Goal: Transaction & Acquisition: Obtain resource

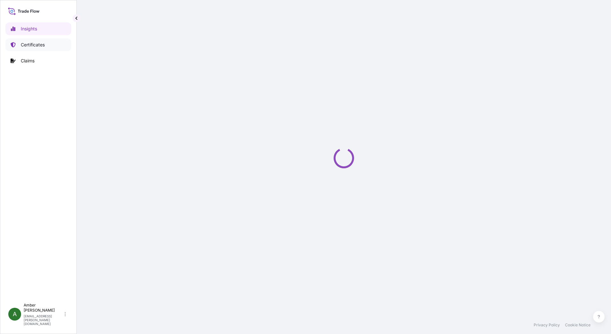
click at [35, 44] on p "Certificates" at bounding box center [33, 45] width 24 height 6
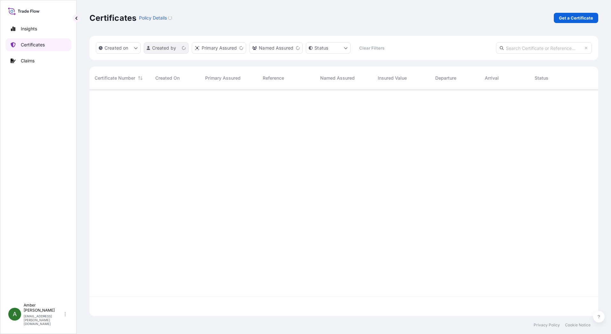
scroll to position [225, 504]
click at [558, 18] on link "Get a Certificate" at bounding box center [576, 18] width 44 height 10
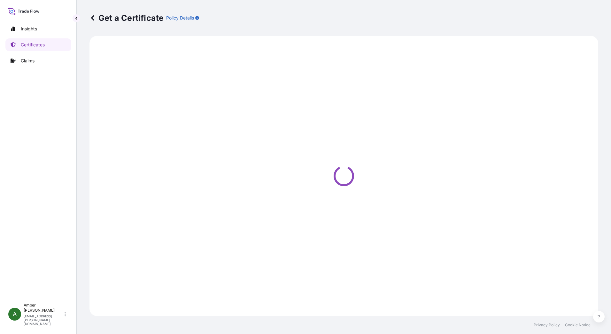
select select "Ocean Vessel"
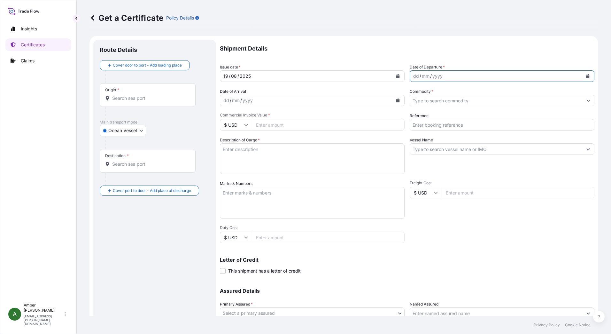
click at [586, 75] on icon "Calendar" at bounding box center [588, 76] width 4 height 4
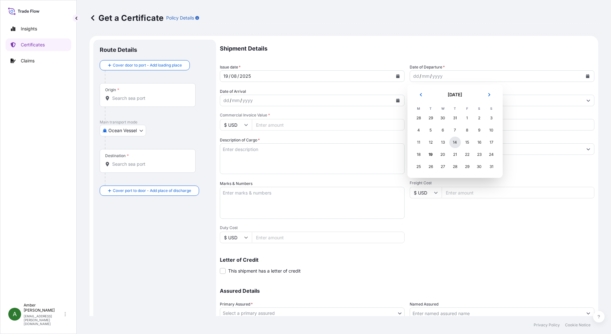
click at [455, 142] on div "14" at bounding box center [456, 143] width 12 height 12
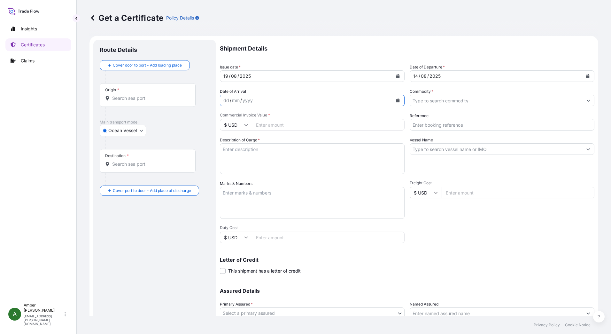
click at [396, 100] on icon "Calendar" at bounding box center [398, 100] width 4 height 4
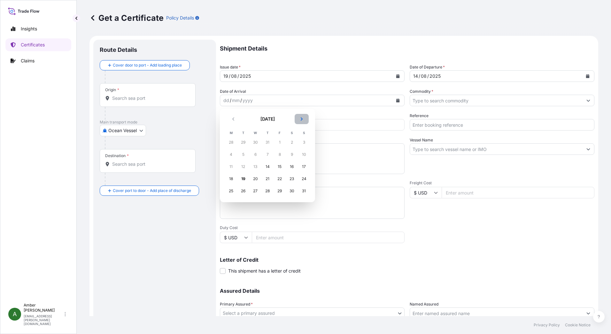
click at [301, 117] on icon "Next" at bounding box center [302, 119] width 4 height 4
click at [281, 144] on div "5" at bounding box center [280, 143] width 12 height 12
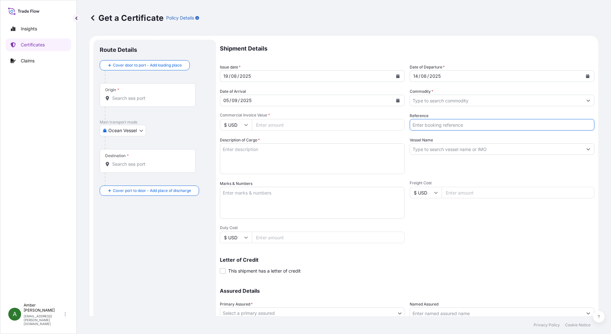
click at [429, 126] on input "Reference" at bounding box center [502, 125] width 185 height 12
paste input "RICFEJ610300"
type input "RICFEJ610300"
click at [440, 100] on input "Commodity *" at bounding box center [496, 101] width 173 height 12
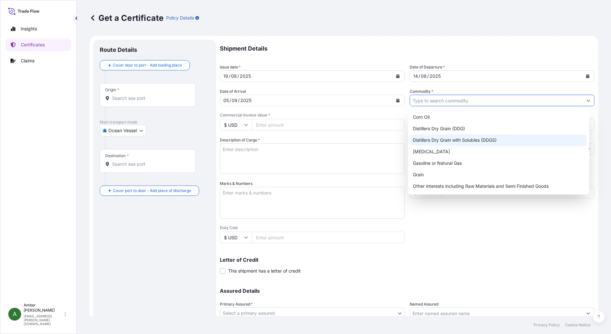
click at [452, 138] on div "Distillers Dry Grain with Solubles (DDGS)" at bounding box center [499, 140] width 177 height 12
type input "Distillers Dry Grain with Solubles (DDGS)"
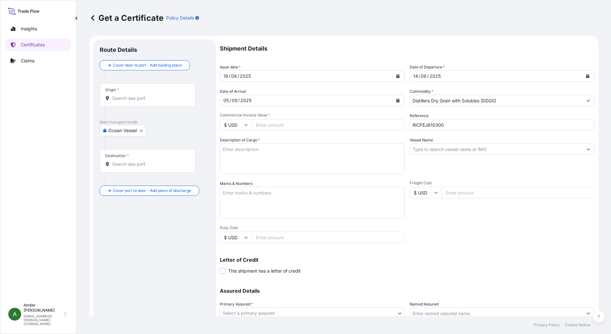
click at [288, 124] on input "Commercial Invoice Value *" at bounding box center [328, 125] width 153 height 12
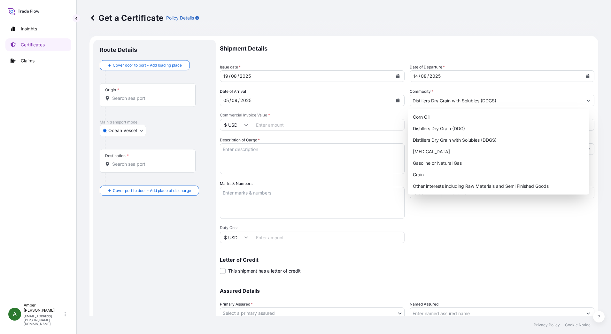
paste input "234648.31"
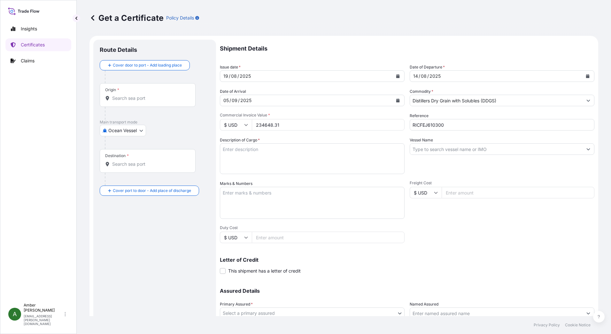
type input "234648.31"
click at [265, 157] on textarea "Description of Cargo *" at bounding box center [312, 158] width 185 height 31
paste textarea "DISTILLERS DRIED GRAINS WITH SOLUBLES TOTAL WEIGHT (MTS): 1,033.693 FREIGHT PRE…"
click at [267, 170] on textarea "DISTILLERS DRIED GRAINS WITH SOLUBLES TOTAL WEIGHT (MTS): 1,033.693 FREIGHT PRE…" at bounding box center [312, 158] width 185 height 31
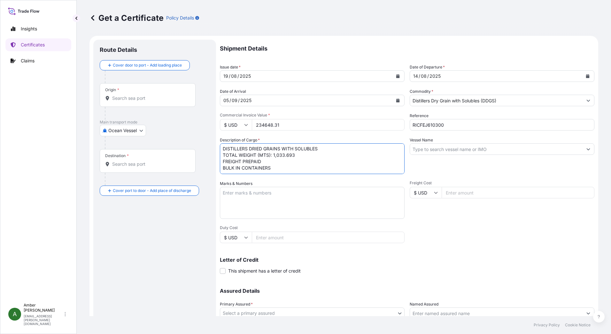
paste textarea "X20250731969794"
type textarea "DISTILLERS DRIED GRAINS WITH SOLUBLES TOTAL WEIGHT (MTS): 1,033.693 FREIGHT PRE…"
click at [493, 148] on input "Vessel Name" at bounding box center [496, 149] width 173 height 12
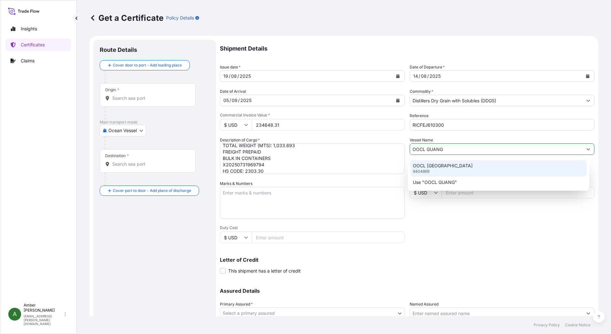
click at [463, 162] on div "OOCL GUANGZHOU 9404869" at bounding box center [499, 168] width 177 height 17
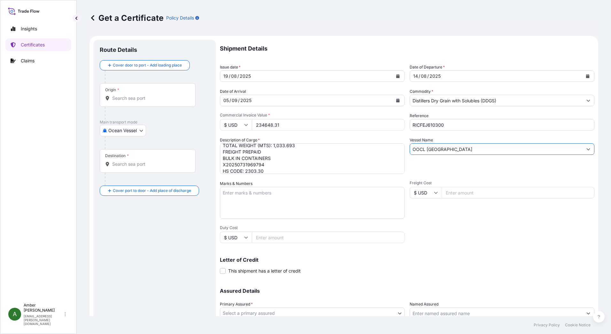
type input "OOCL [GEOGRAPHIC_DATA]"
click at [436, 239] on div "Shipment Details Issue date * [DATE] Date of Departure * [DATE] Date of Arrival…" at bounding box center [407, 192] width 375 height 305
click at [150, 98] on input "Origin *" at bounding box center [149, 98] width 75 height 6
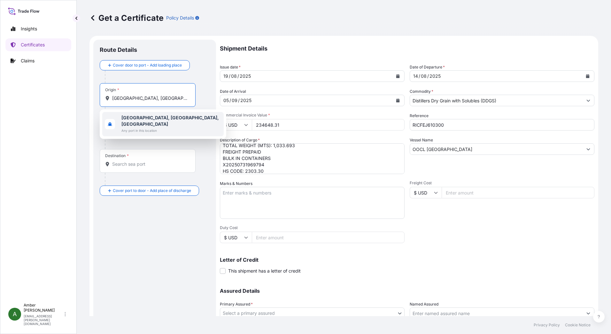
click at [149, 127] on span "Any port in this location" at bounding box center [172, 130] width 100 height 6
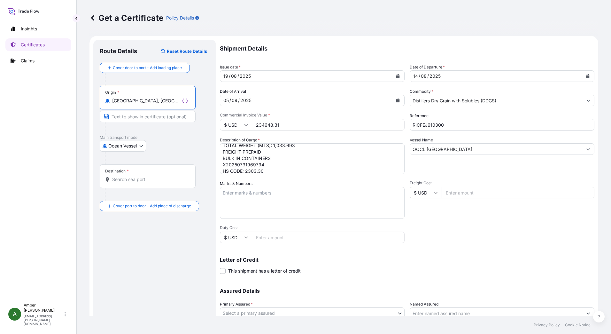
type input "[GEOGRAPHIC_DATA], [GEOGRAPHIC_DATA], [GEOGRAPHIC_DATA]"
click at [134, 180] on input "Destination *" at bounding box center [149, 179] width 75 height 6
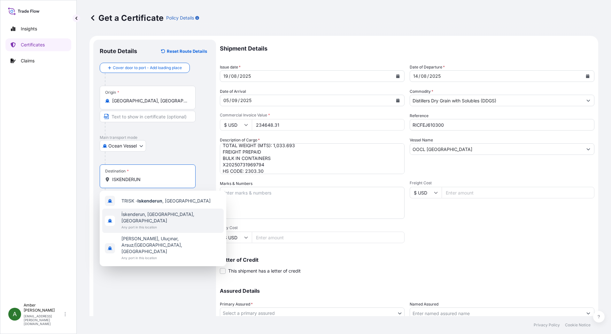
click at [141, 214] on span "İskenderun, [GEOGRAPHIC_DATA], [GEOGRAPHIC_DATA]" at bounding box center [172, 217] width 100 height 13
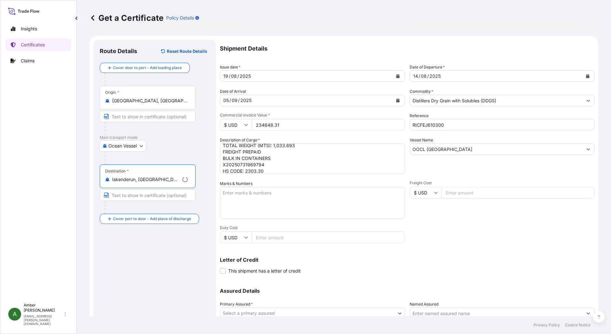
type input "İskenderun, [GEOGRAPHIC_DATA], [GEOGRAPHIC_DATA]"
click at [514, 244] on div "Shipment Details Issue date * [DATE] Date of Departure * [DATE] Date of Arrival…" at bounding box center [407, 192] width 375 height 305
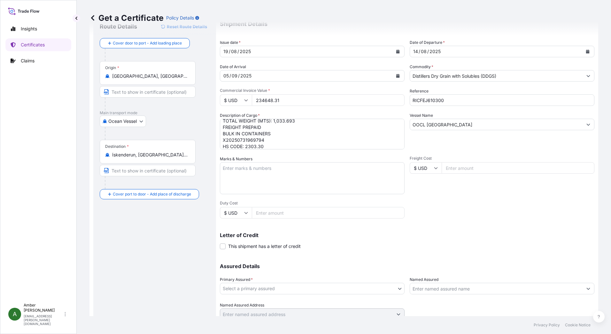
scroll to position [50, 0]
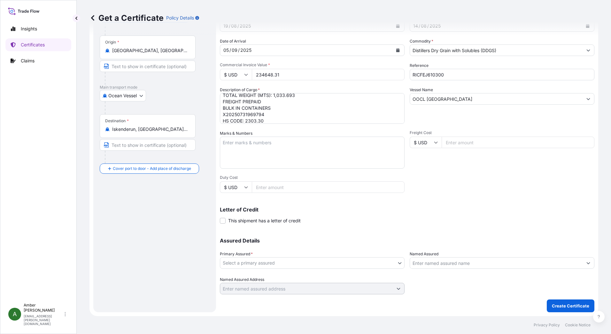
click at [326, 261] on body "3 options available. Insights Certificates Claims A [PERSON_NAME] [PERSON_NAME]…" at bounding box center [305, 167] width 611 height 334
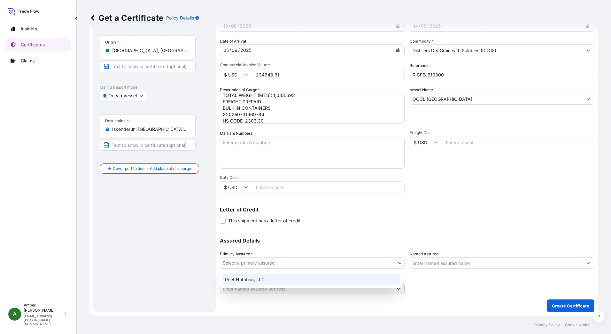
click at [316, 277] on div "Poet Nutrition, LLC" at bounding box center [311, 280] width 177 height 12
select select "31546"
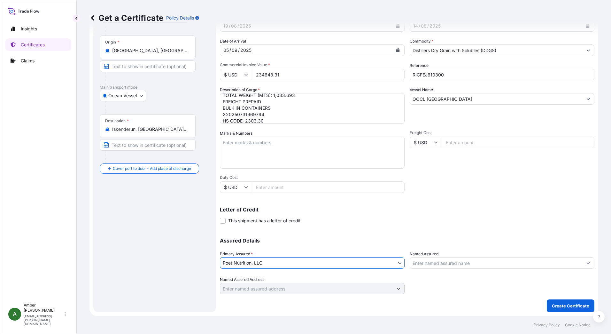
click at [462, 264] on input "Named Assured" at bounding box center [496, 263] width 173 height 12
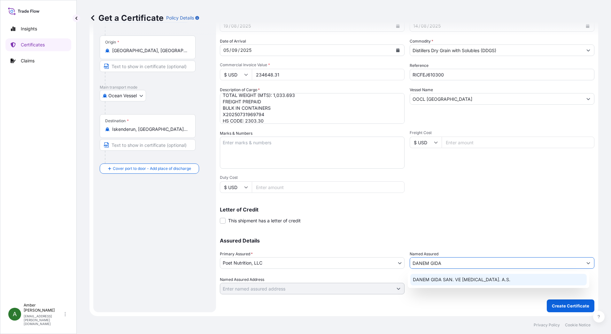
click at [463, 277] on span "DANEM GIDA SAN. VE [MEDICAL_DATA]. A.S." at bounding box center [462, 279] width 98 height 6
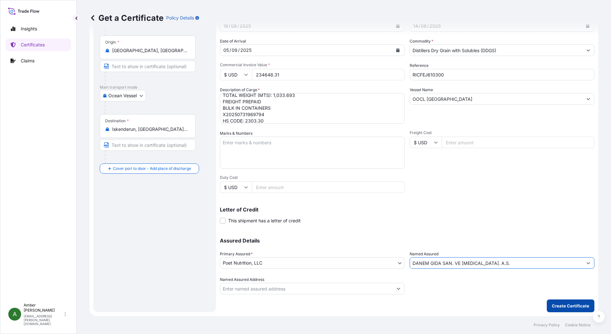
type input "DANEM GIDA SAN. VE [MEDICAL_DATA]. A.S."
click at [572, 305] on p "Create Certificate" at bounding box center [570, 305] width 37 height 6
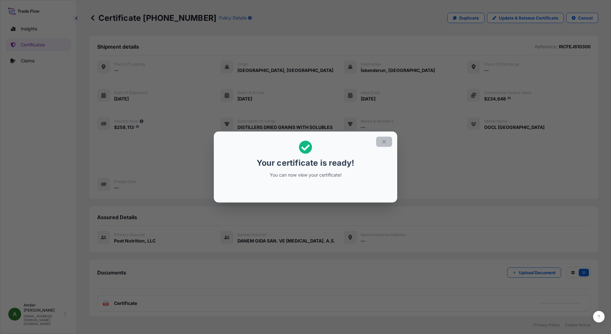
click at [384, 142] on icon "button" at bounding box center [384, 142] width 6 height 6
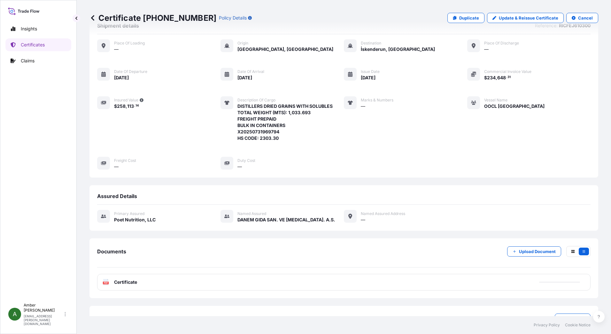
scroll to position [43, 0]
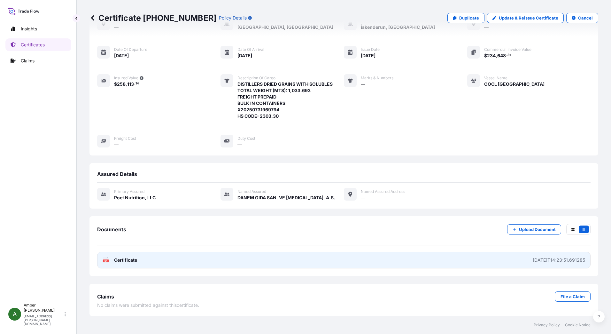
click at [111, 260] on div "PDF Certificate" at bounding box center [120, 260] width 35 height 6
